Goal: Task Accomplishment & Management: Use online tool/utility

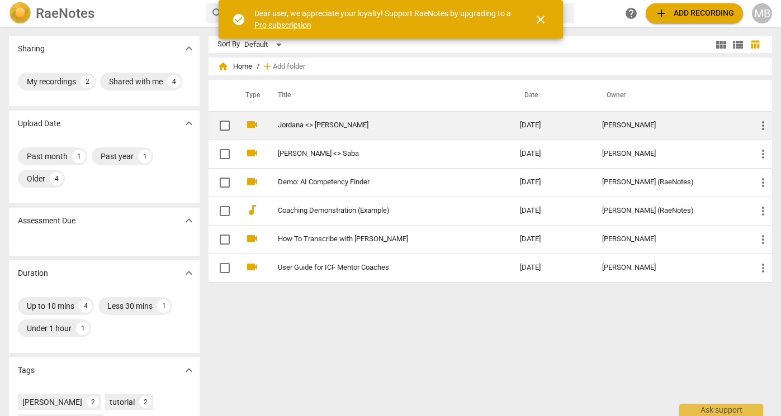
click at [313, 127] on link "Jordana <> [PERSON_NAME]" at bounding box center [379, 125] width 202 height 8
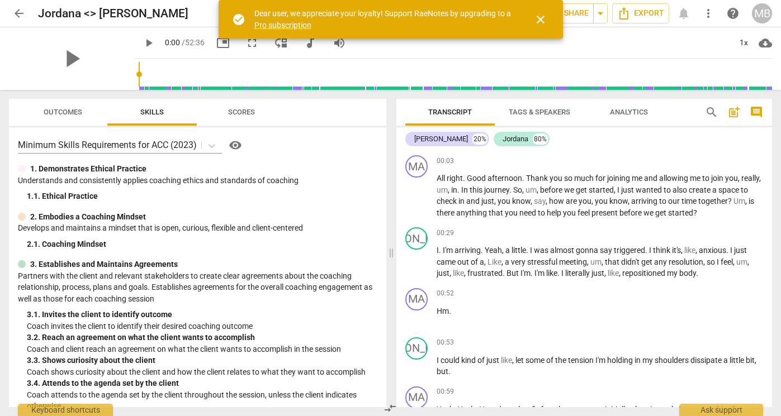
click at [469, 112] on span "Transcript" at bounding box center [450, 112] width 44 height 8
click at [539, 17] on span "close" at bounding box center [540, 19] width 13 height 13
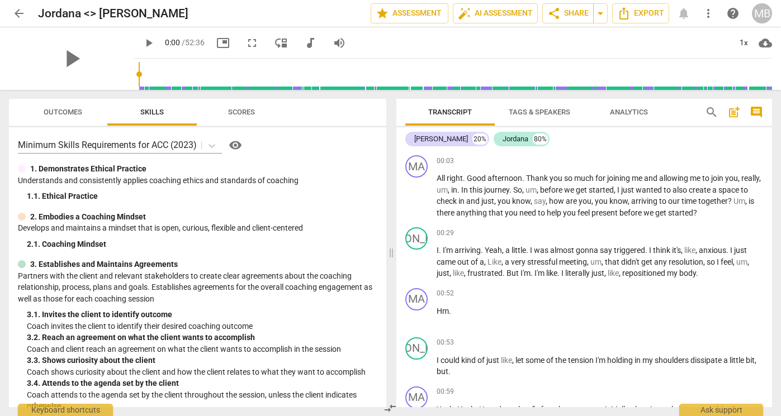
click at [635, 113] on span "Analytics" at bounding box center [629, 112] width 38 height 8
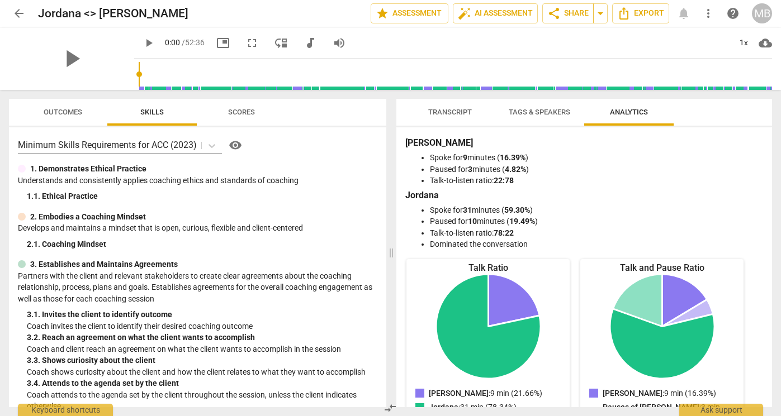
click at [241, 113] on span "Scores" at bounding box center [241, 112] width 27 height 8
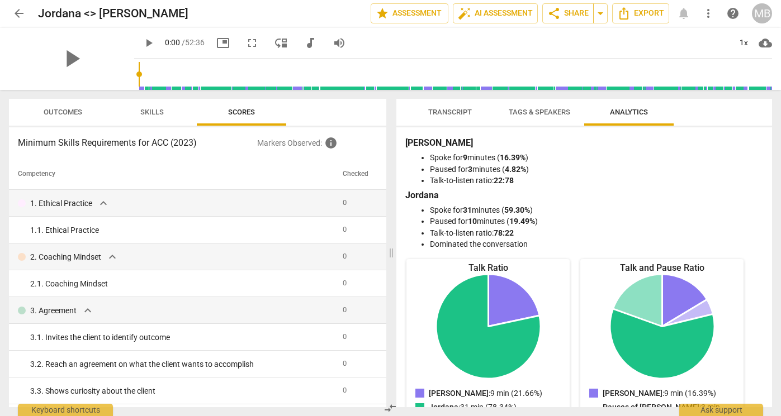
click at [53, 115] on span "Outcomes" at bounding box center [63, 112] width 39 height 8
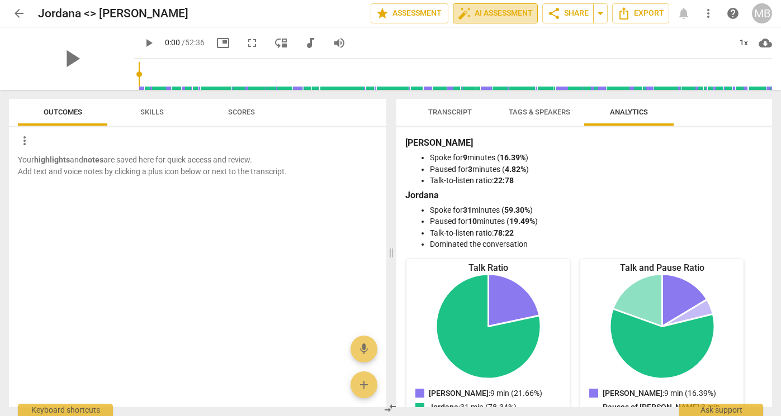
click at [473, 16] on span "auto_fix_high AI Assessment" at bounding box center [495, 13] width 75 height 13
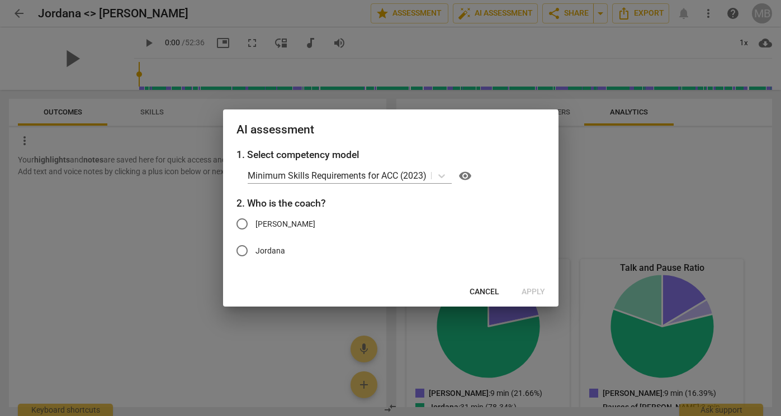
click at [248, 230] on input "[PERSON_NAME]" at bounding box center [242, 224] width 27 height 27
radio input "true"
click at [534, 292] on span "Apply" at bounding box center [532, 292] width 23 height 11
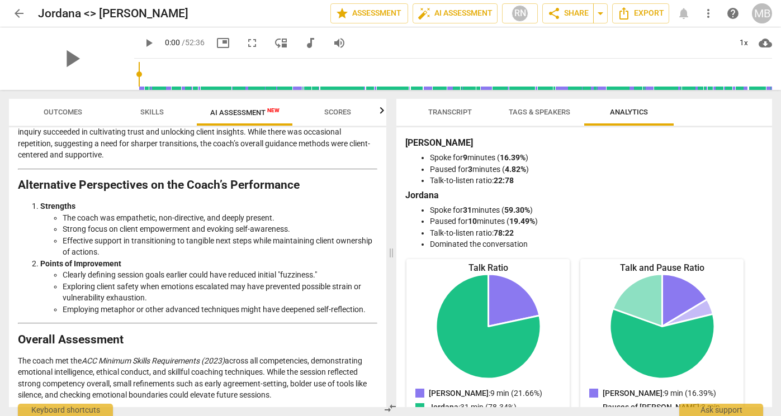
scroll to position [1818, 0]
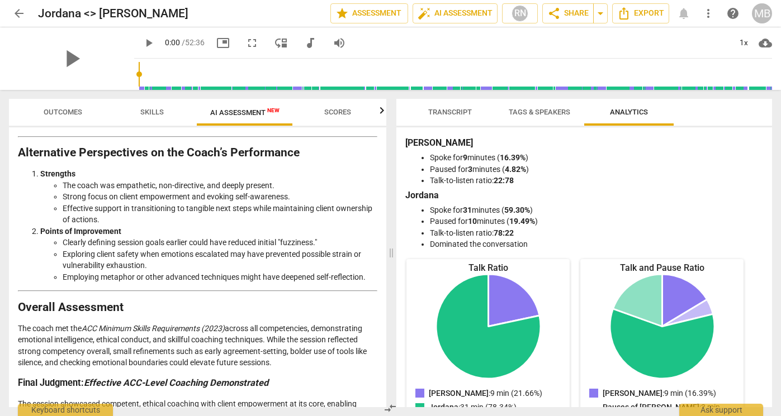
click at [329, 115] on span "Scores" at bounding box center [337, 112] width 27 height 8
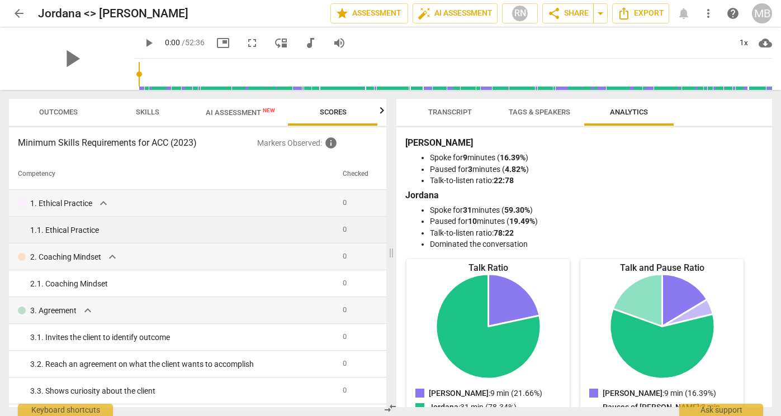
scroll to position [0, 4]
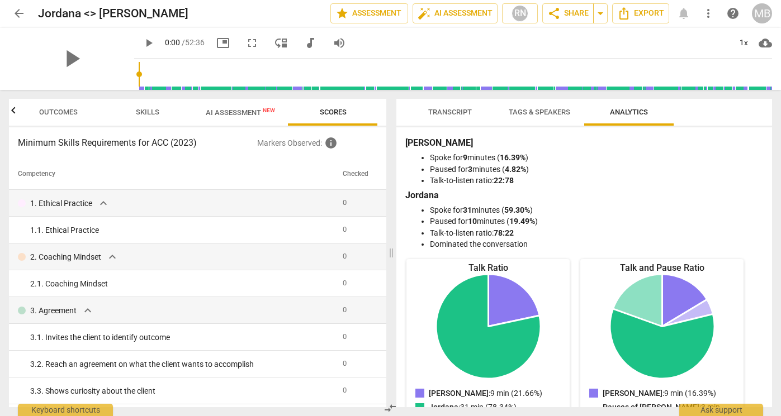
click at [247, 111] on span "AI Assessment New" at bounding box center [240, 112] width 69 height 8
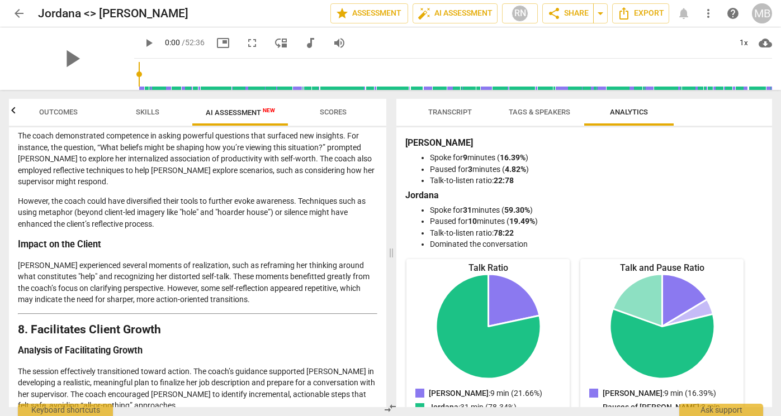
scroll to position [1818, 0]
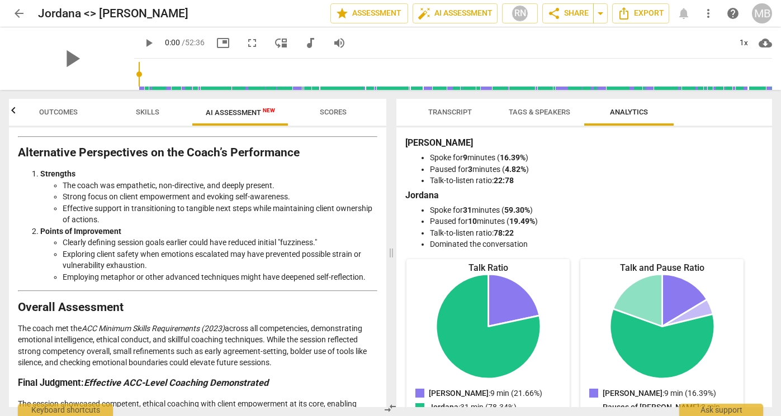
click at [17, 12] on span "arrow_back" at bounding box center [18, 13] width 13 height 13
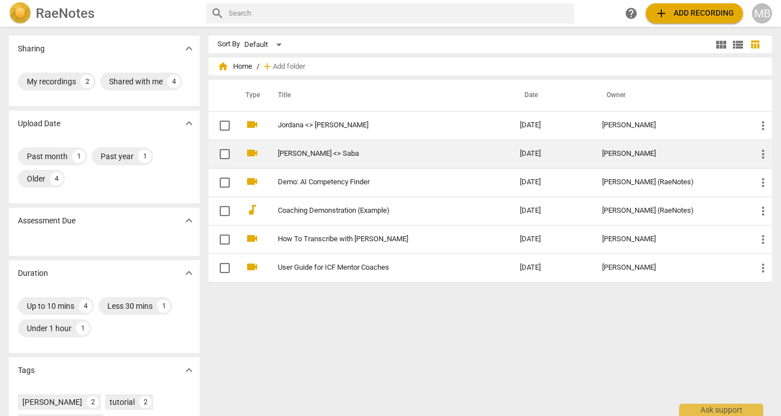
click at [300, 155] on link "[PERSON_NAME] <> Saba" at bounding box center [379, 154] width 202 height 8
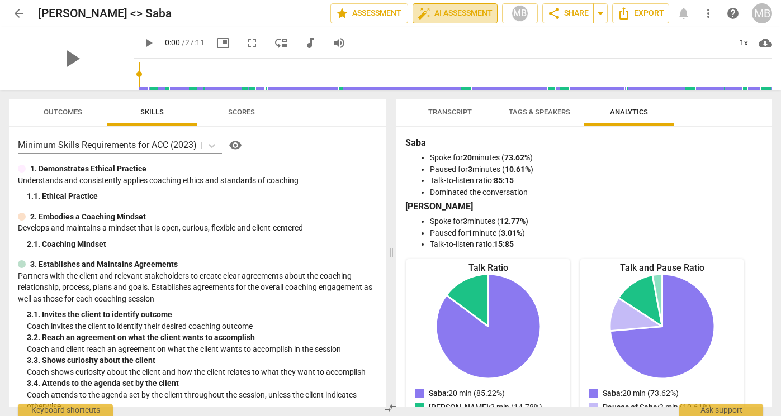
click at [465, 11] on span "auto_fix_high AI Assessment" at bounding box center [455, 13] width 75 height 13
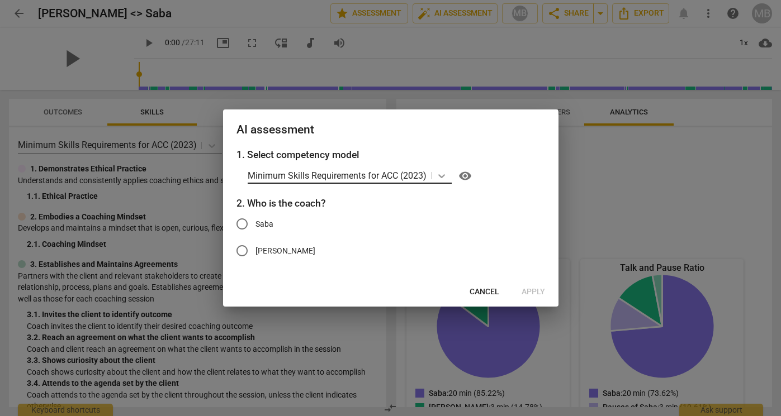
click at [442, 176] on icon at bounding box center [441, 176] width 7 height 4
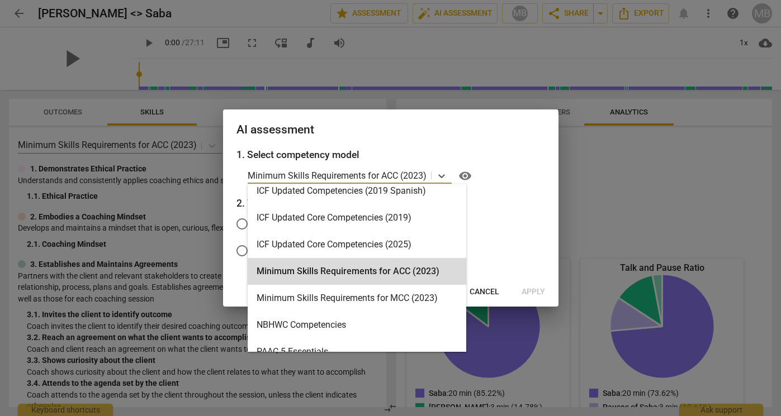
scroll to position [266, 0]
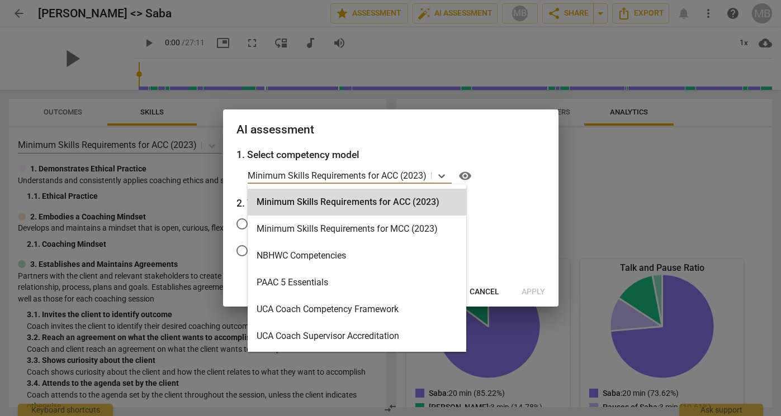
click at [495, 193] on div "1. Select competency model Minimum Skills Requirements for ACC (2023) selected,…" at bounding box center [390, 213] width 335 height 130
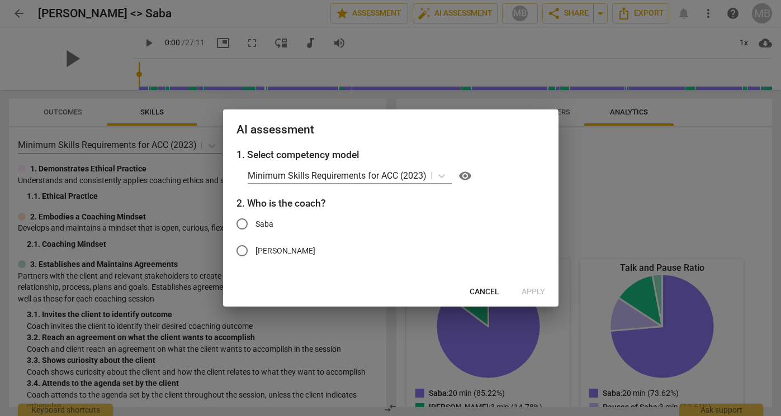
click at [260, 259] on label "[PERSON_NAME]" at bounding box center [382, 251] width 307 height 27
click at [255, 259] on input "[PERSON_NAME]" at bounding box center [242, 251] width 27 height 27
radio input "true"
click at [538, 292] on span "Apply" at bounding box center [532, 292] width 23 height 11
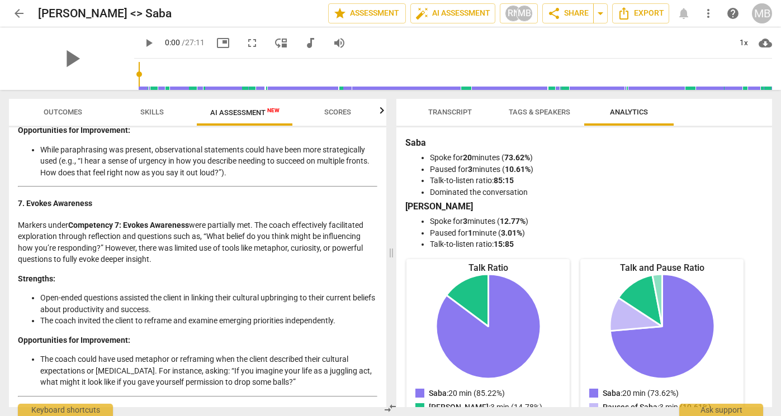
scroll to position [1227, 0]
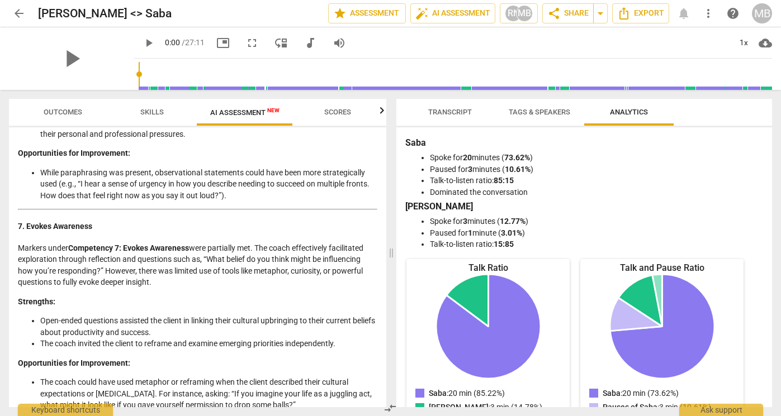
click at [149, 115] on span "Skills" at bounding box center [151, 112] width 23 height 8
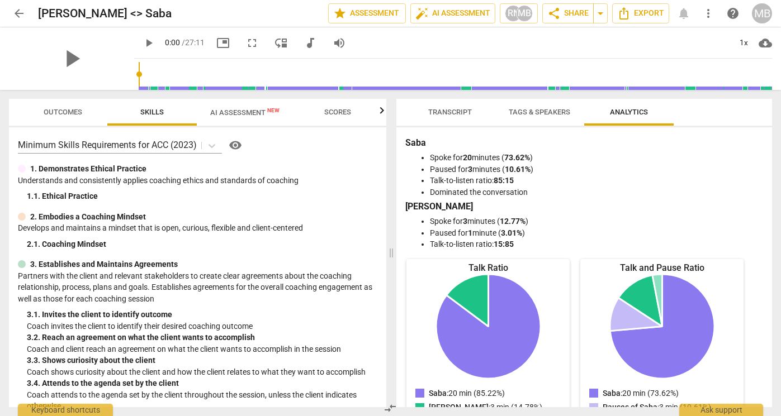
click at [65, 107] on span "Outcomes" at bounding box center [62, 112] width 65 height 15
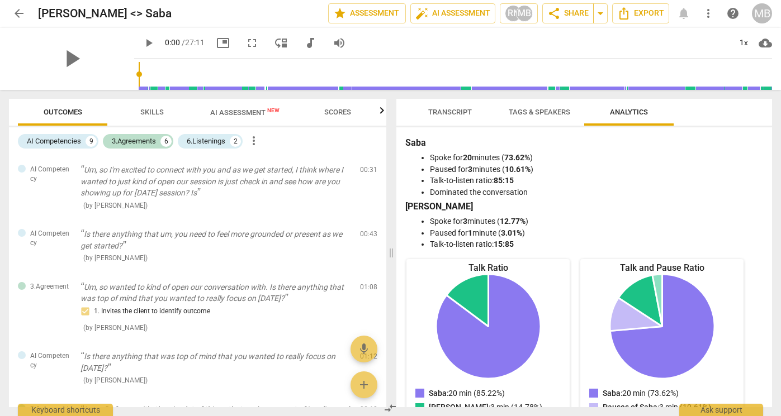
click at [15, 17] on span "arrow_back" at bounding box center [18, 13] width 13 height 13
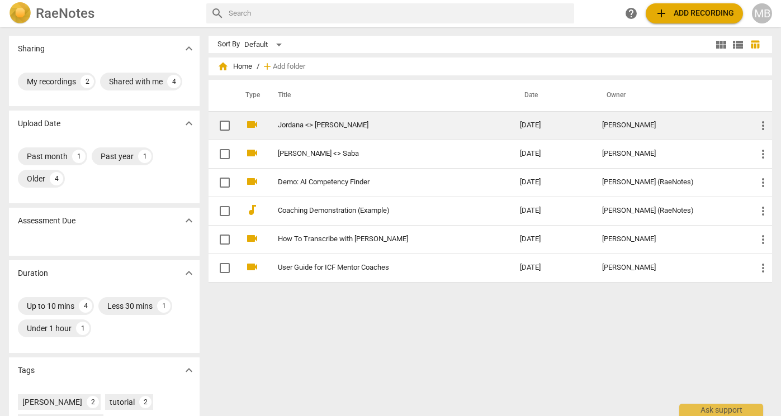
click at [310, 121] on link "Jordana <> [PERSON_NAME]" at bounding box center [379, 125] width 202 height 8
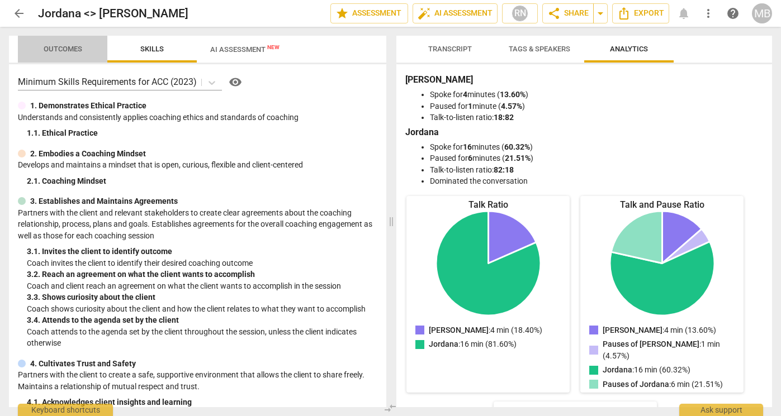
click at [63, 54] on div "arrow_back Jordana <> [PERSON_NAME] edit star Assessment auto_fix_high AI Asses…" at bounding box center [390, 208] width 781 height 416
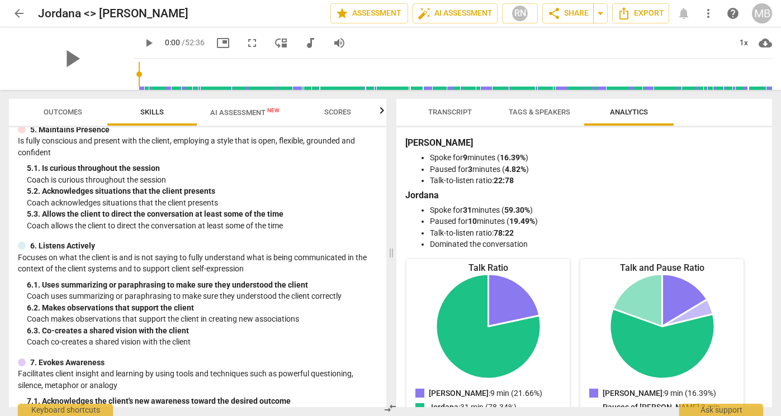
scroll to position [429, 0]
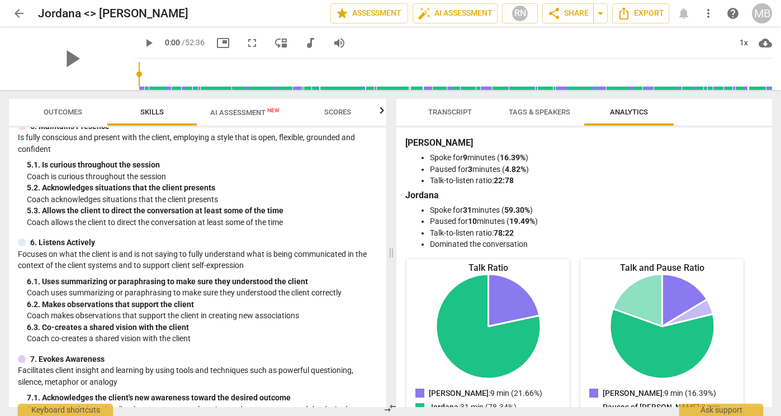
click at [71, 111] on span "Outcomes" at bounding box center [63, 112] width 39 height 8
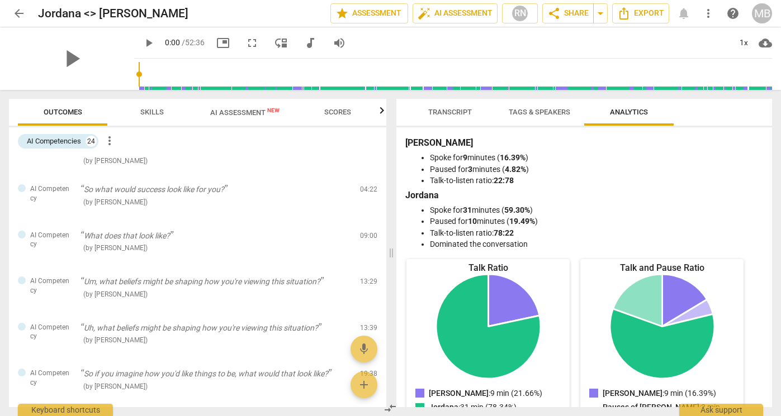
scroll to position [0, 0]
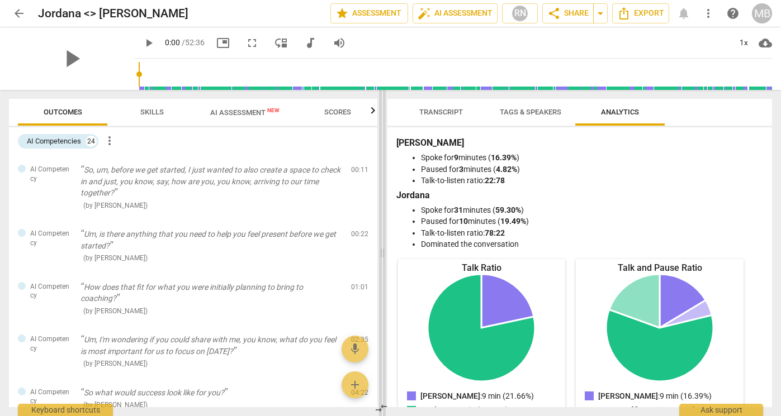
drag, startPoint x: 389, startPoint y: 260, endPoint x: 380, endPoint y: 265, distance: 10.3
click at [380, 265] on span at bounding box center [382, 253] width 7 height 326
click at [245, 111] on span "AI Assessment New" at bounding box center [244, 112] width 69 height 8
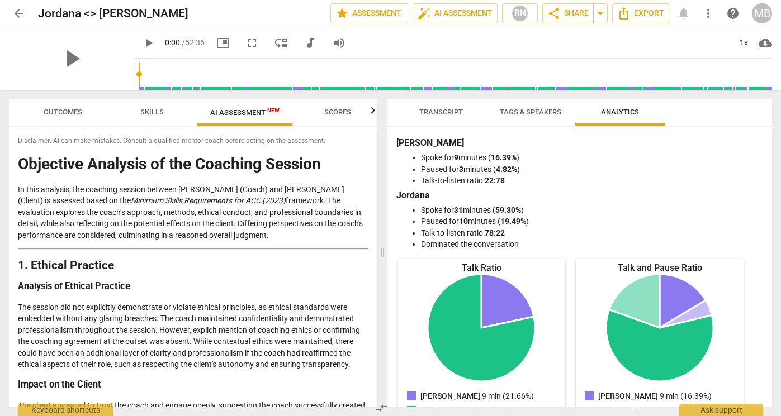
click at [434, 111] on span "Transcript" at bounding box center [441, 112] width 44 height 8
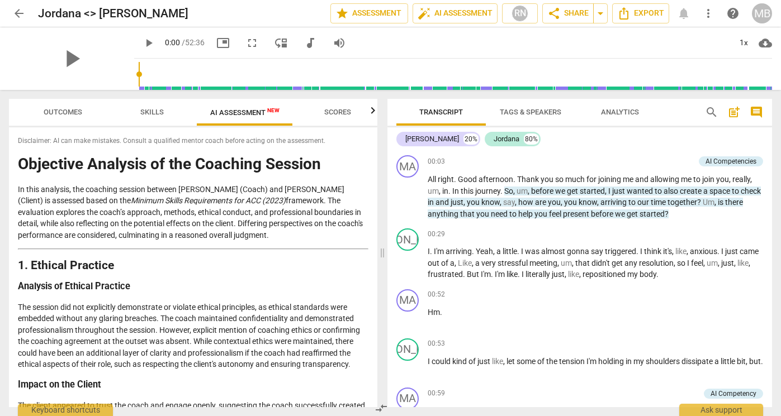
click at [712, 12] on span "more_vert" at bounding box center [707, 13] width 13 height 13
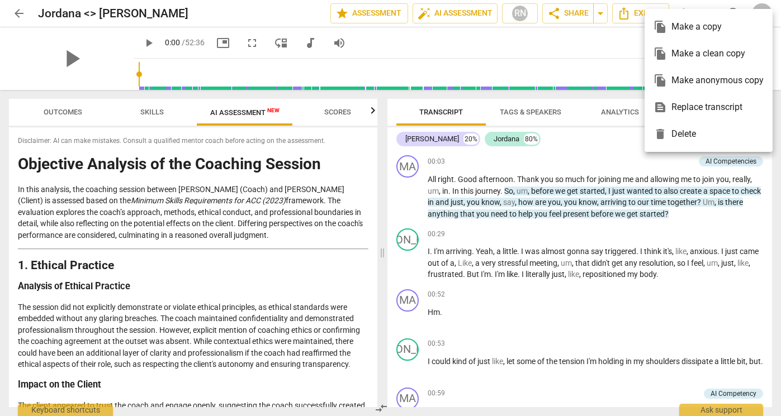
click at [571, 110] on div at bounding box center [390, 208] width 781 height 416
